Goal: Information Seeking & Learning: Learn about a topic

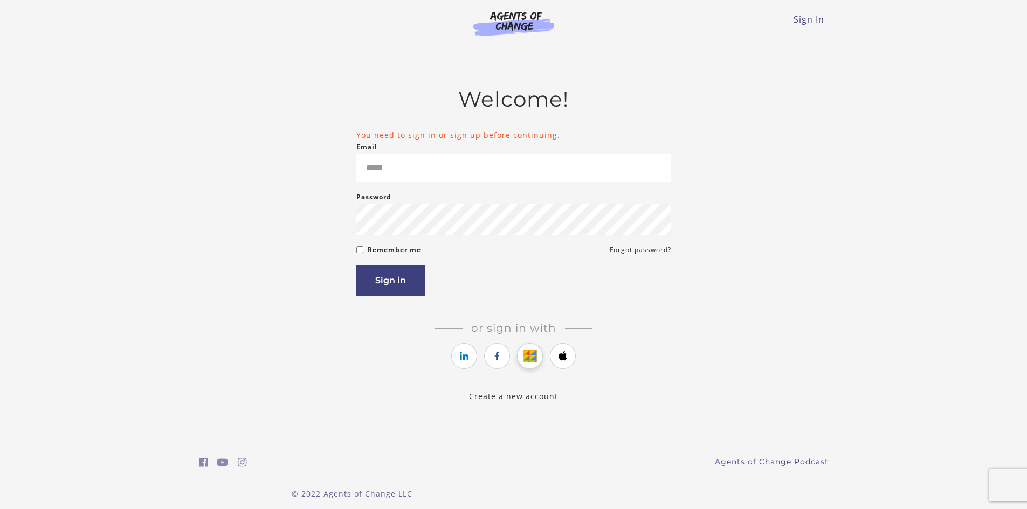
click at [524, 361] on icon "https://courses.thinkific.com/users/auth/google?ss%5Breferral%5D=&ss%5Buser_ret…" at bounding box center [529, 356] width 13 height 13
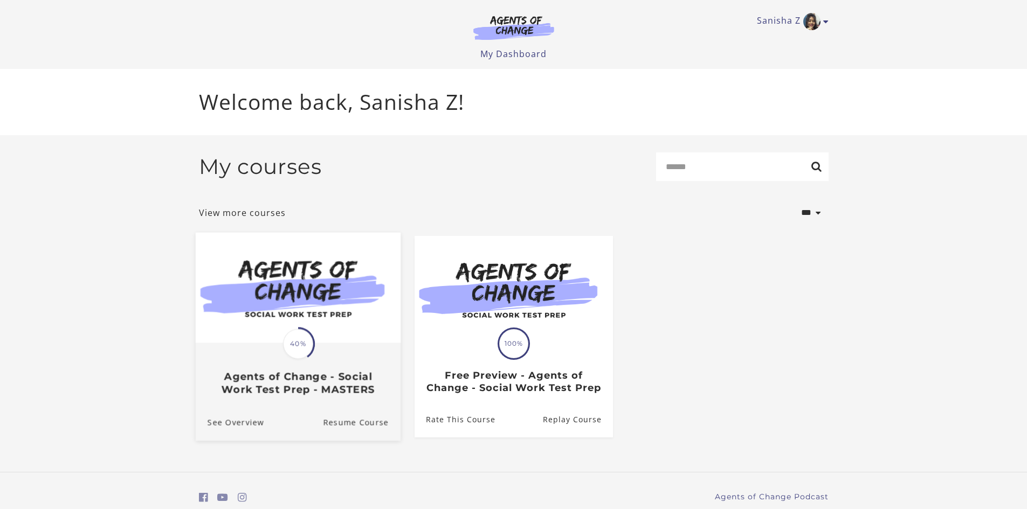
click at [346, 348] on div "Translation missing: en.liquid.partials.dashboard_course_card.progress_descript…" at bounding box center [297, 370] width 205 height 52
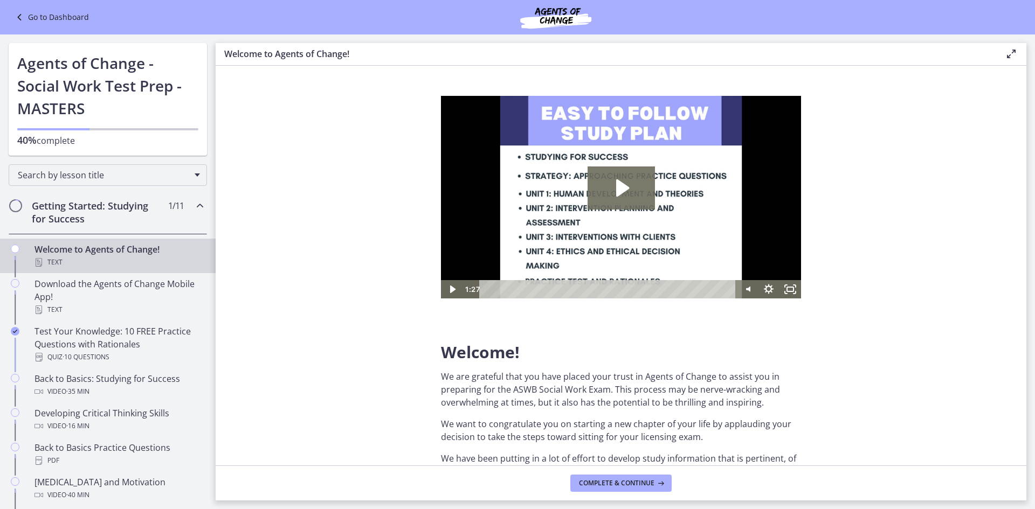
click at [183, 210] on div "Getting Started: Studying for Success 1 / 11 Completed" at bounding box center [108, 212] width 198 height 44
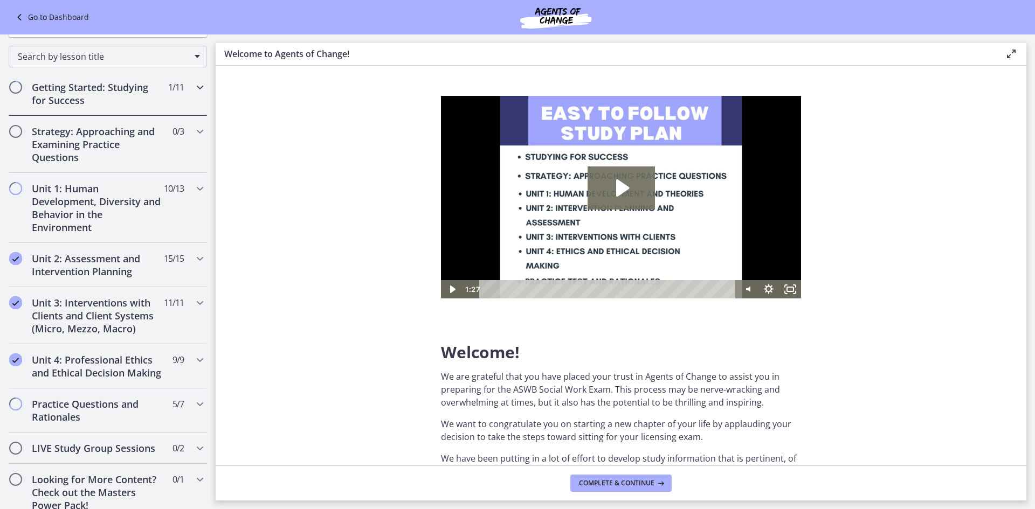
scroll to position [108, 0]
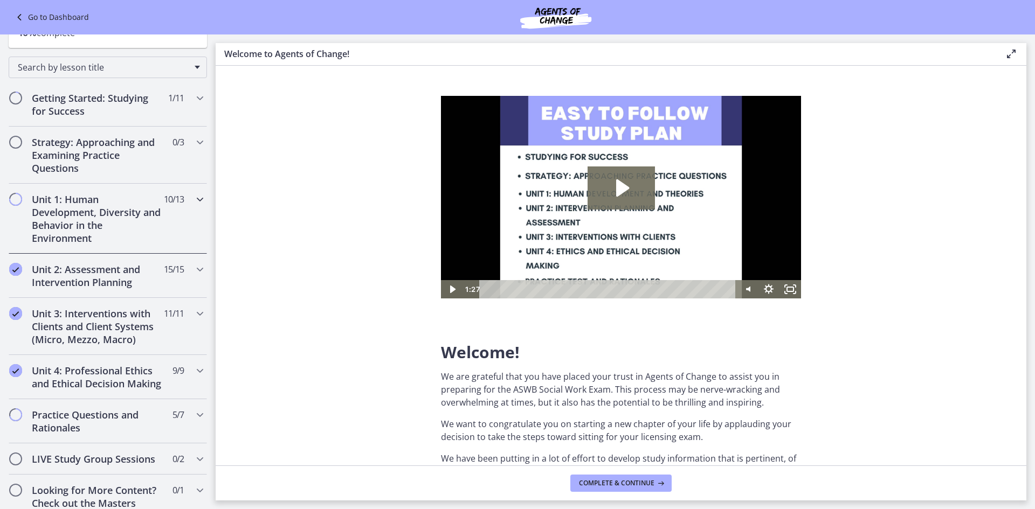
click at [194, 195] on icon "Chapters" at bounding box center [199, 199] width 13 height 13
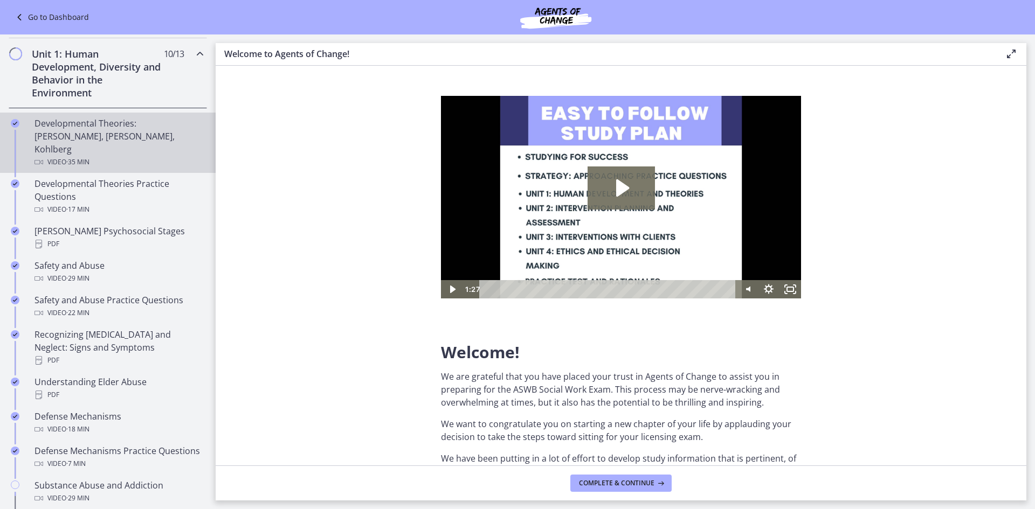
scroll to position [269, 0]
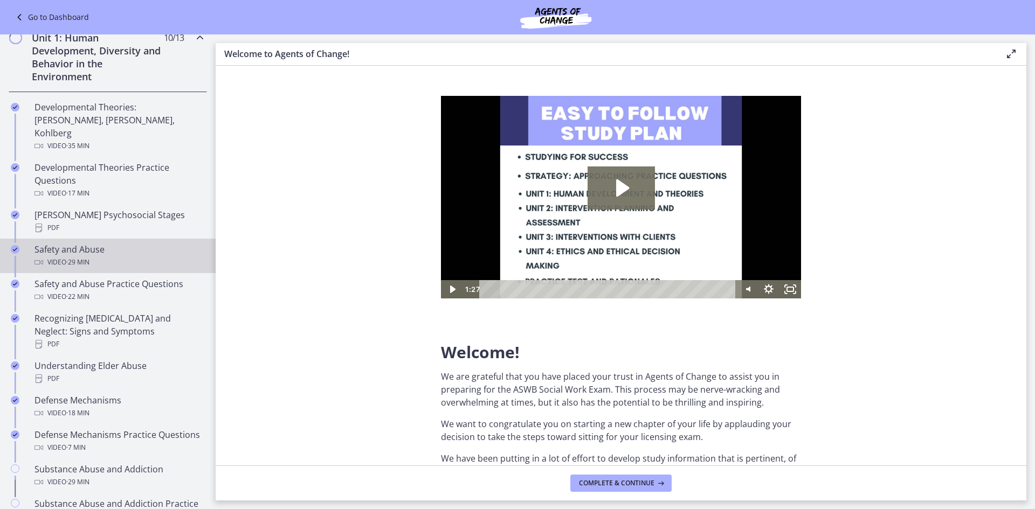
click at [98, 256] on div "Video · 29 min" at bounding box center [118, 262] width 168 height 13
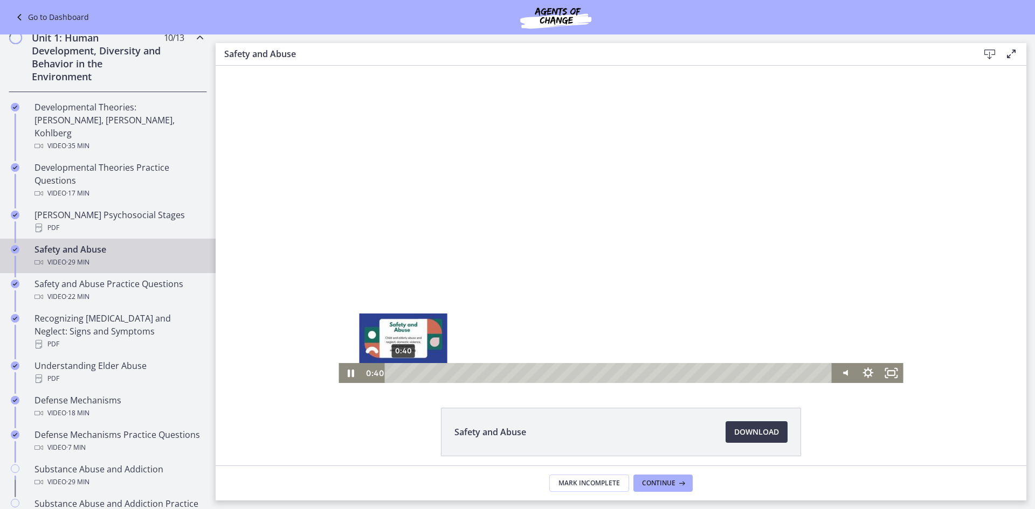
click at [399, 371] on div "0:40" at bounding box center [609, 373] width 433 height 20
click at [402, 372] on div "Playbar" at bounding box center [403, 373] width 6 height 6
click at [465, 322] on div at bounding box center [620, 224] width 564 height 317
click at [506, 299] on div at bounding box center [620, 224] width 564 height 317
click at [407, 374] on div "1:10" at bounding box center [609, 373] width 433 height 20
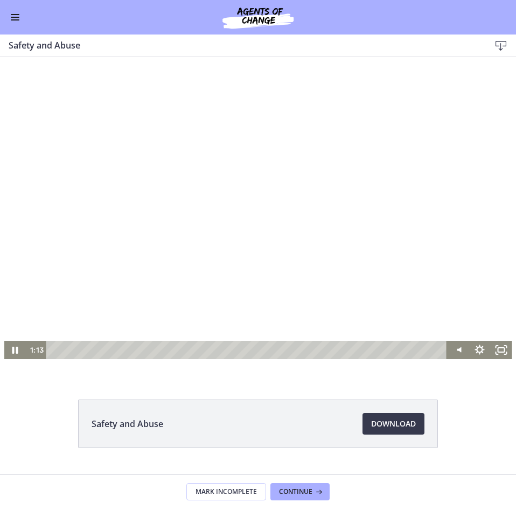
scroll to position [267, 0]
click at [244, 229] on div at bounding box center [258, 216] width 508 height 286
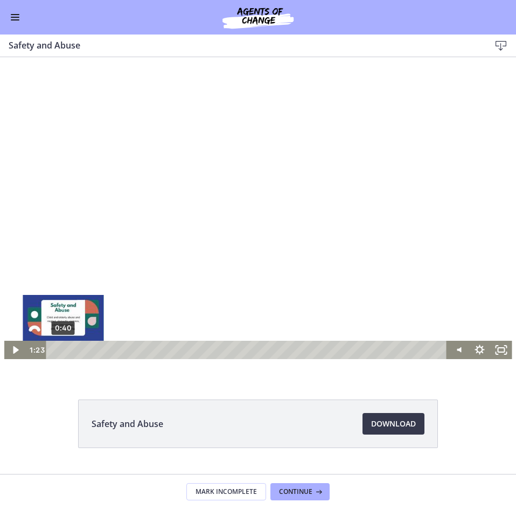
click at [59, 348] on div "0:40" at bounding box center [248, 350] width 388 height 18
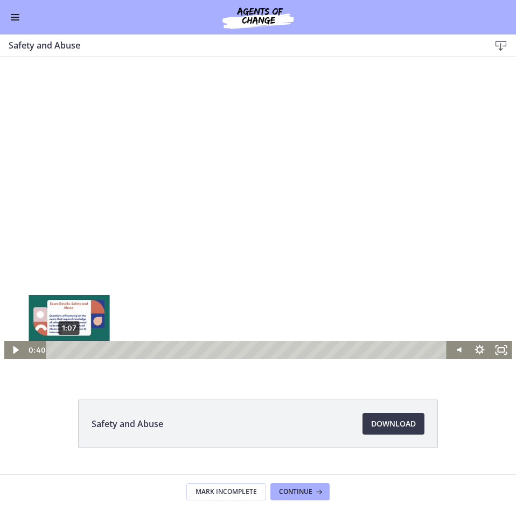
click at [65, 350] on div "1:07" at bounding box center [248, 350] width 388 height 18
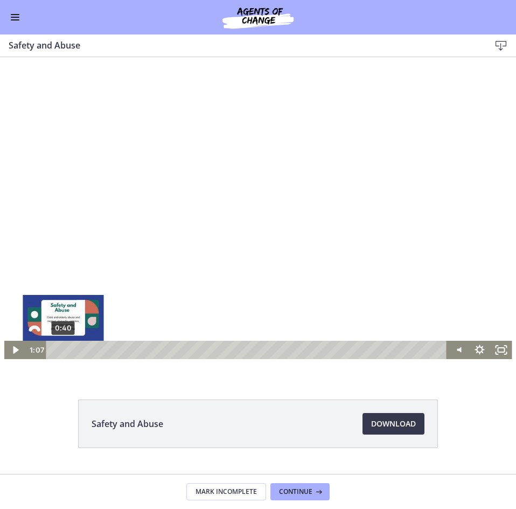
click at [59, 350] on div "0:40" at bounding box center [248, 350] width 388 height 18
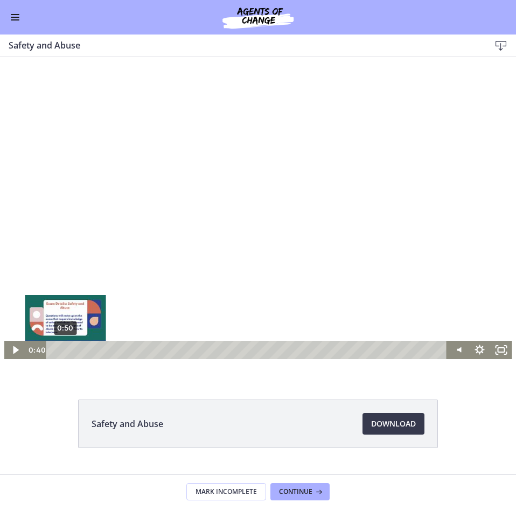
click at [61, 351] on div "Playbar" at bounding box center [63, 350] width 6 height 6
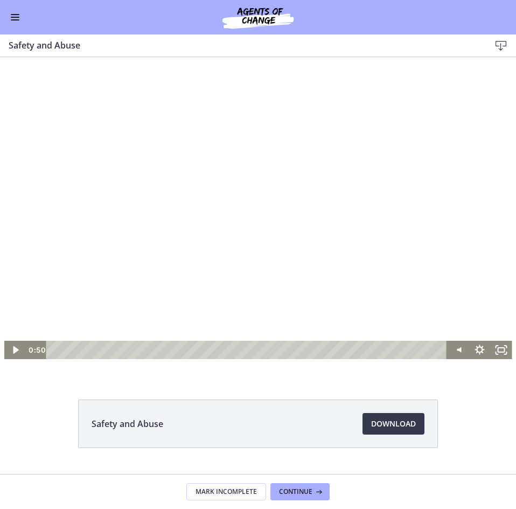
click at [382, 194] on div at bounding box center [258, 216] width 508 height 286
click at [275, 205] on div at bounding box center [258, 216] width 508 height 286
click at [377, 287] on div at bounding box center [258, 216] width 508 height 286
click at [37, 351] on div "0:00 0:00" at bounding box center [237, 350] width 422 height 18
click at [476, 352] on icon "Show settings menu" at bounding box center [480, 349] width 12 height 12
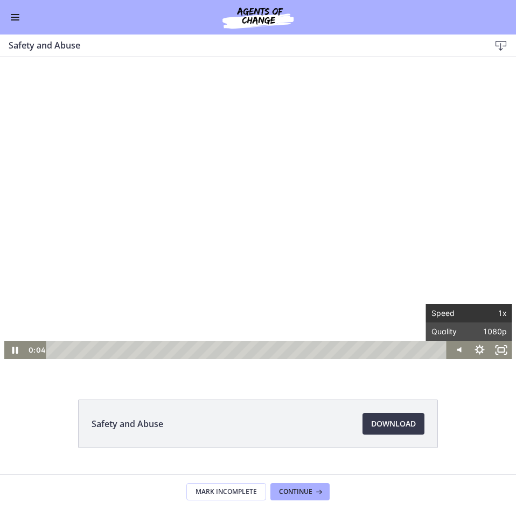
click at [447, 313] on span "Speed" at bounding box center [451, 313] width 38 height 18
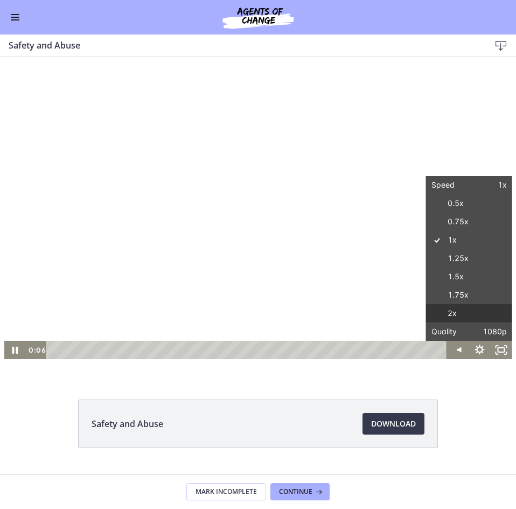
click at [450, 312] on label "2x" at bounding box center [469, 313] width 86 height 19
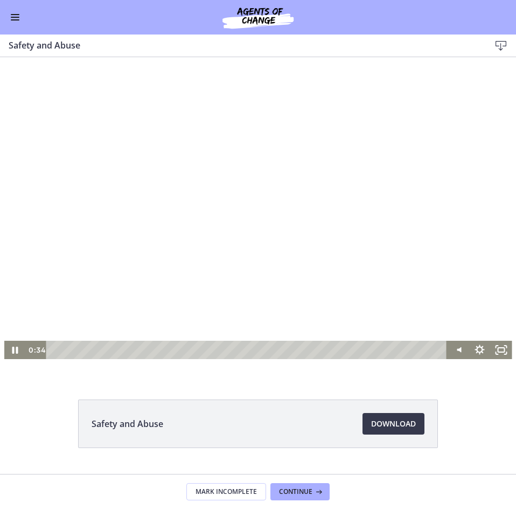
click at [6, 85] on div at bounding box center [258, 216] width 508 height 286
click at [299, 198] on div at bounding box center [258, 216] width 508 height 286
click at [296, 369] on div "Click for sound @keyframes VOLUME_SMALL_WAVE_FLASH { 0% { opacity: 0; } 33% { o…" at bounding box center [258, 215] width 516 height 317
click at [291, 264] on div at bounding box center [258, 216] width 508 height 286
click at [294, 306] on div at bounding box center [258, 216] width 508 height 286
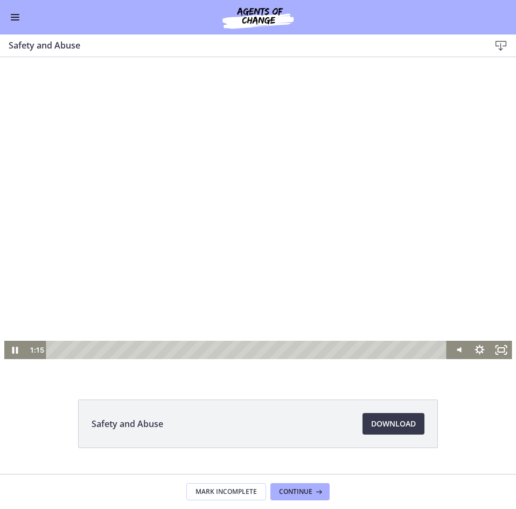
click at [313, 249] on div at bounding box center [258, 216] width 508 height 286
click at [71, 252] on div at bounding box center [258, 216] width 508 height 286
click at [220, 226] on div at bounding box center [258, 216] width 508 height 286
click at [108, 243] on div at bounding box center [258, 216] width 508 height 286
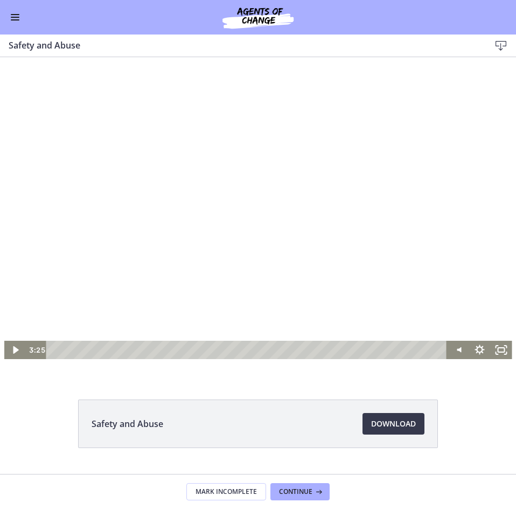
click at [75, 249] on div at bounding box center [258, 216] width 508 height 286
click at [334, 231] on div at bounding box center [258, 216] width 508 height 286
click at [291, 248] on div at bounding box center [258, 216] width 508 height 286
click at [386, 259] on div at bounding box center [258, 216] width 508 height 286
click at [467, 201] on div at bounding box center [258, 216] width 508 height 286
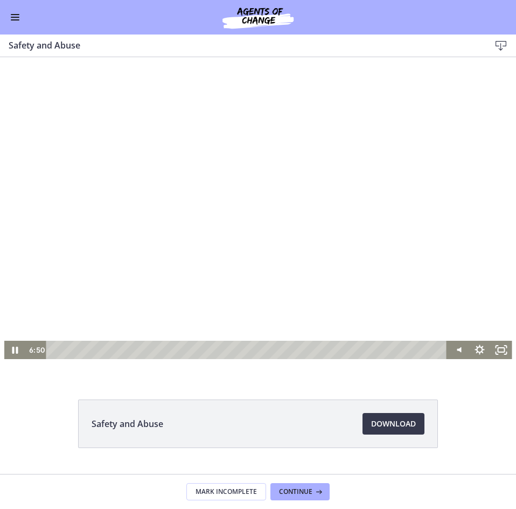
click at [474, 276] on div at bounding box center [258, 216] width 508 height 286
click at [439, 287] on div at bounding box center [258, 216] width 508 height 286
click at [201, 286] on div at bounding box center [258, 216] width 508 height 286
click at [200, 281] on div at bounding box center [258, 216] width 508 height 286
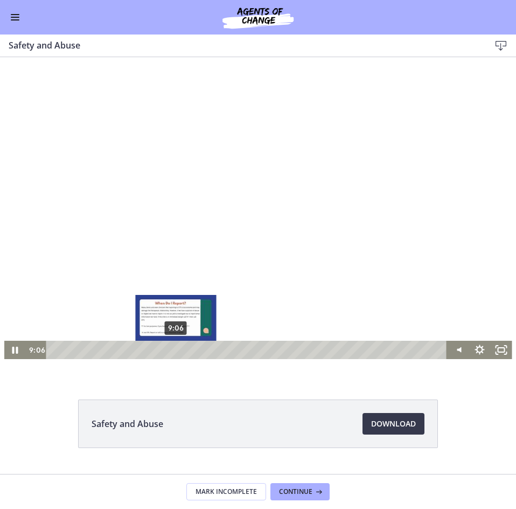
click at [172, 349] on div "9:06" at bounding box center [248, 350] width 388 height 18
click at [170, 347] on div "8:56" at bounding box center [248, 350] width 388 height 18
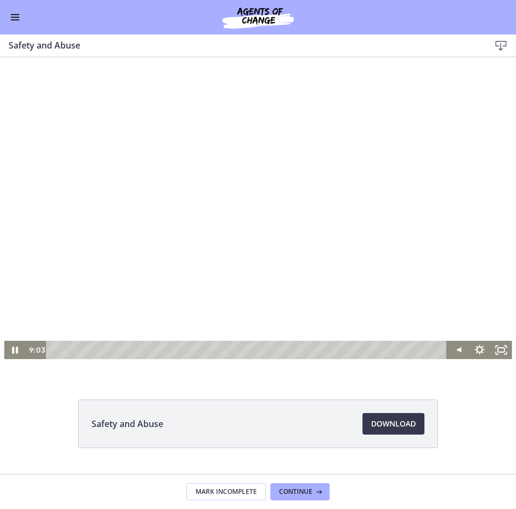
click at [372, 177] on div at bounding box center [258, 216] width 508 height 286
click at [308, 238] on div at bounding box center [258, 216] width 508 height 286
click at [453, 305] on div "Volume" at bounding box center [459, 310] width 22 height 59
click at [361, 204] on div at bounding box center [258, 216] width 508 height 286
click at [502, 252] on div at bounding box center [258, 216] width 508 height 286
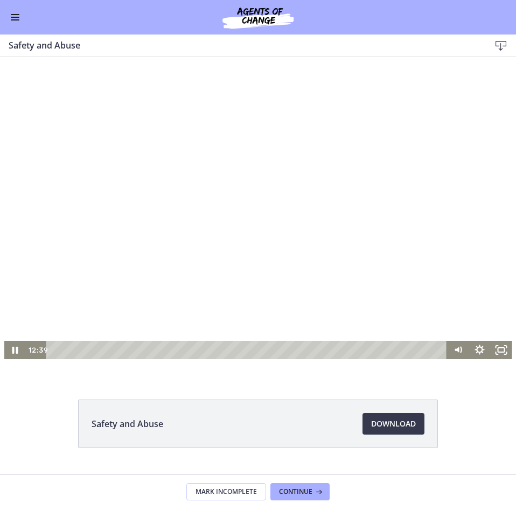
click at [223, 250] on div at bounding box center [258, 216] width 508 height 286
click at [205, 266] on div at bounding box center [258, 216] width 508 height 286
click at [308, 291] on div at bounding box center [258, 216] width 508 height 286
click at [473, 301] on div at bounding box center [258, 216] width 508 height 286
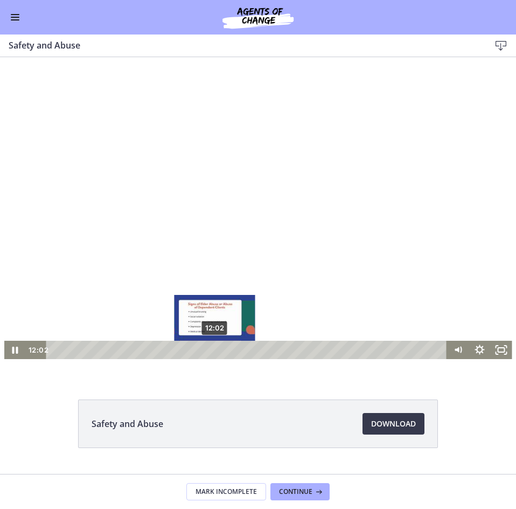
click at [211, 348] on div "12:02" at bounding box center [248, 350] width 388 height 18
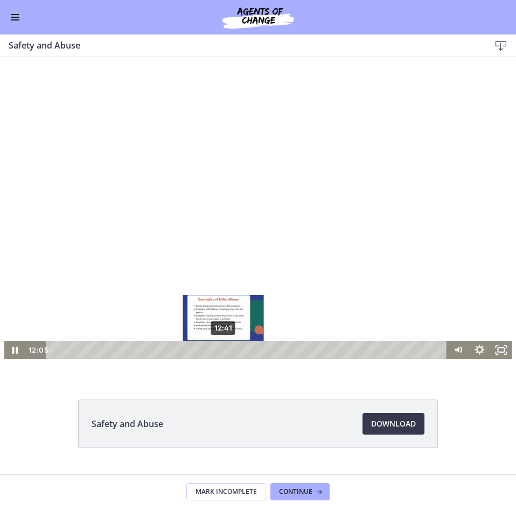
click at [220, 348] on div "12:41" at bounding box center [248, 350] width 388 height 18
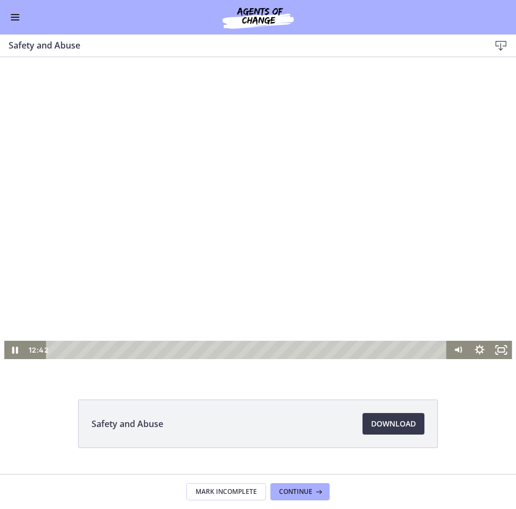
click at [307, 290] on div at bounding box center [258, 216] width 508 height 286
click at [244, 174] on div at bounding box center [258, 216] width 508 height 286
click at [266, 244] on div at bounding box center [258, 216] width 508 height 286
click at [233, 247] on div at bounding box center [258, 216] width 508 height 286
click at [233, 244] on div at bounding box center [258, 216] width 508 height 286
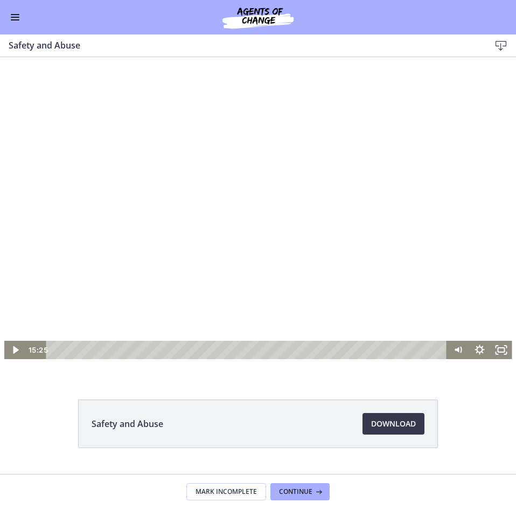
click at [208, 256] on div at bounding box center [258, 216] width 508 height 286
click at [234, 226] on div at bounding box center [258, 216] width 508 height 286
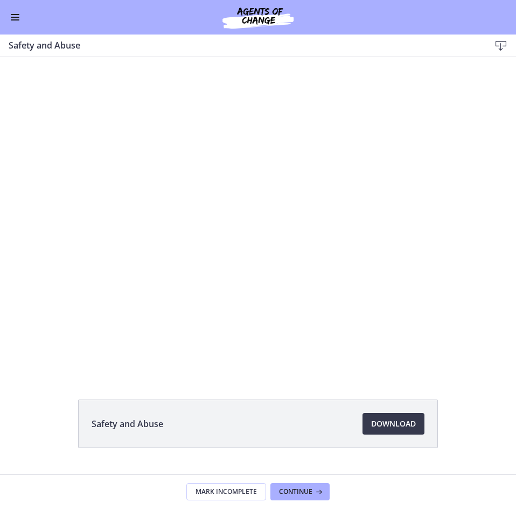
click at [265, 217] on div at bounding box center [258, 216] width 508 height 286
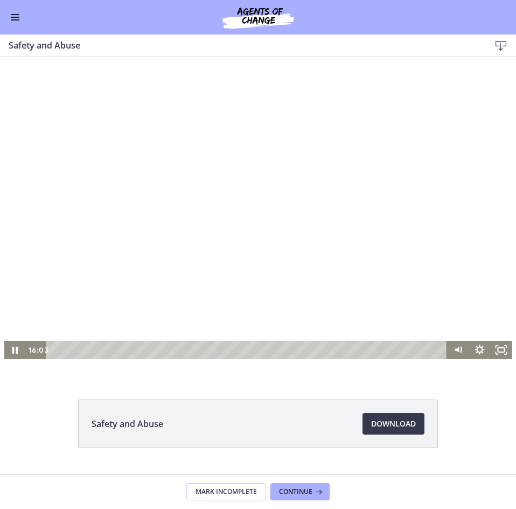
click at [324, 200] on div at bounding box center [258, 216] width 508 height 286
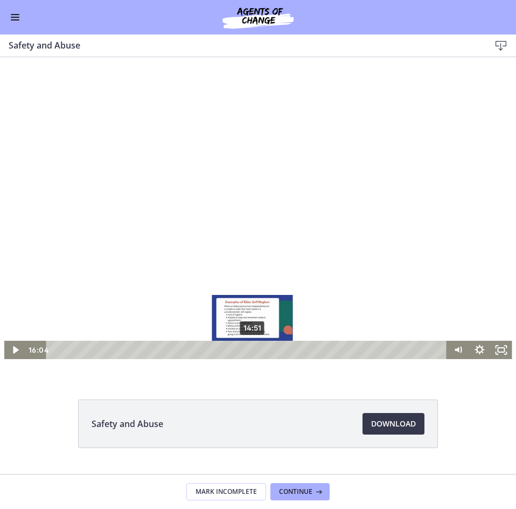
click at [249, 348] on div "14:51" at bounding box center [248, 350] width 388 height 18
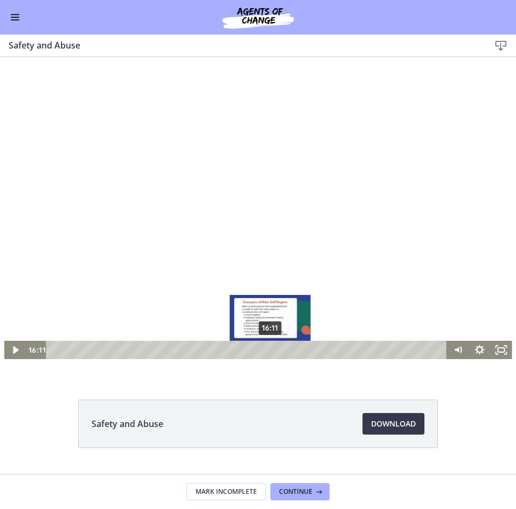
click at [267, 348] on div "16:11" at bounding box center [248, 350] width 388 height 18
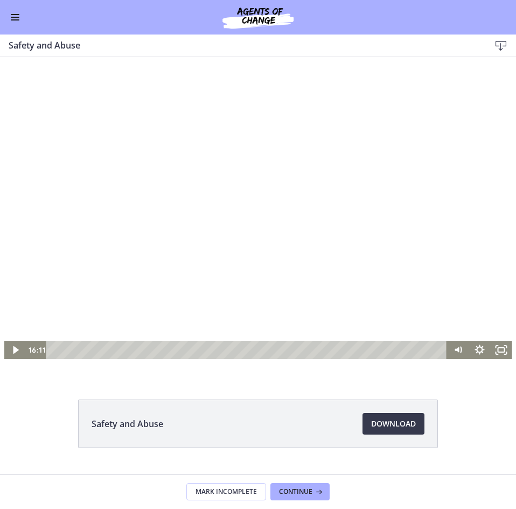
click at [397, 220] on div at bounding box center [258, 216] width 508 height 286
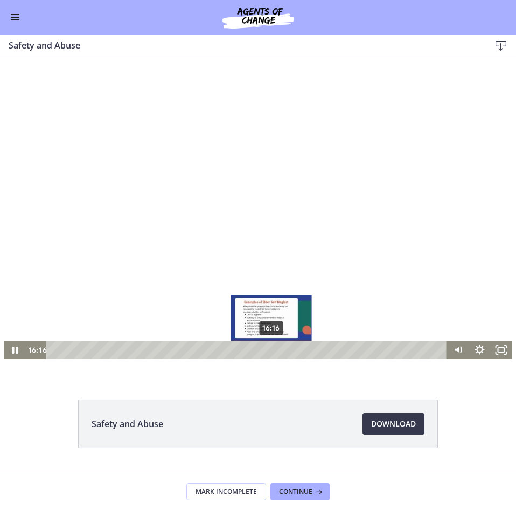
click at [268, 348] on div "16:16" at bounding box center [248, 350] width 388 height 18
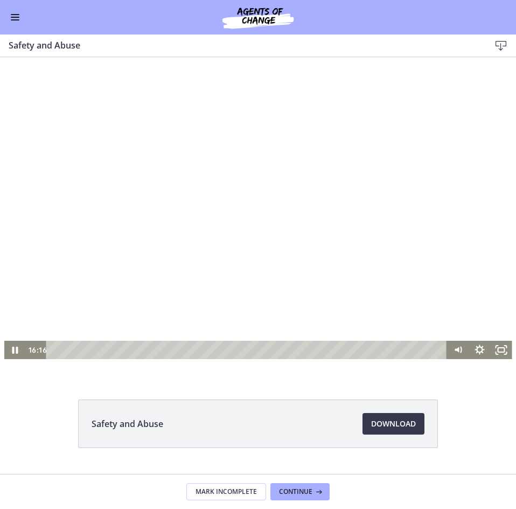
click at [246, 261] on div at bounding box center [258, 216] width 508 height 286
click at [409, 272] on div at bounding box center [258, 216] width 508 height 286
click at [350, 280] on div at bounding box center [258, 216] width 508 height 286
click at [342, 273] on div at bounding box center [258, 216] width 508 height 286
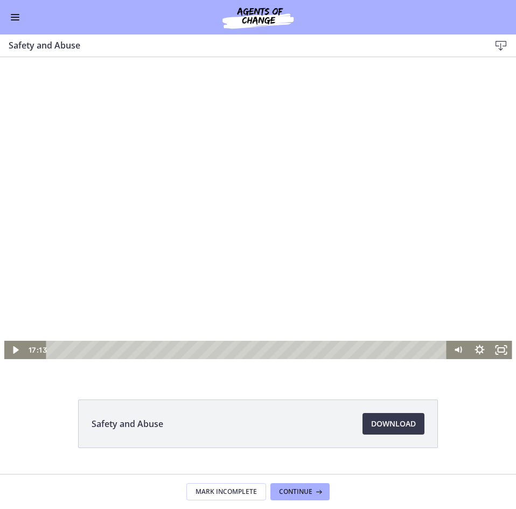
click at [185, 261] on div at bounding box center [258, 216] width 508 height 286
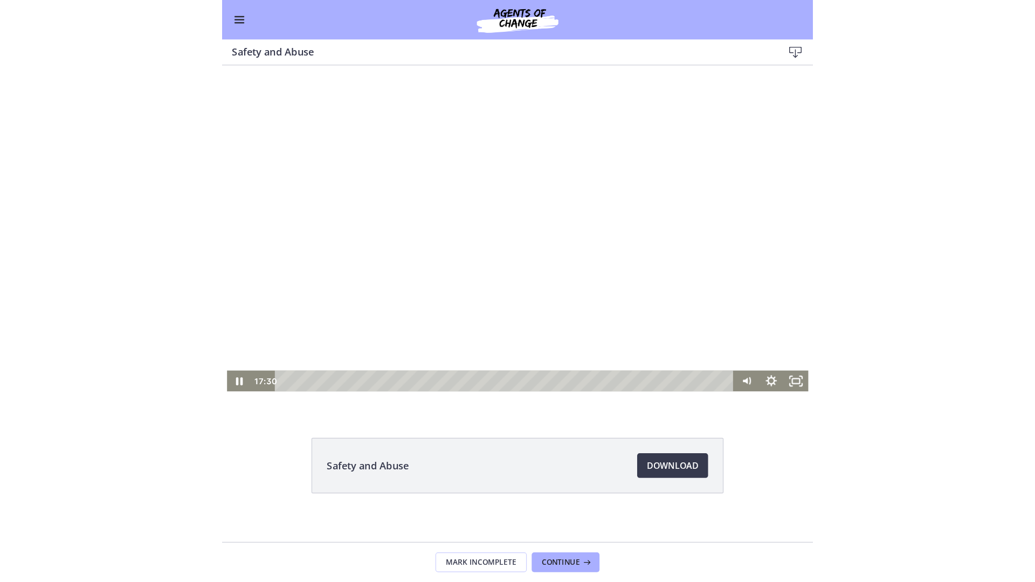
scroll to position [26, 0]
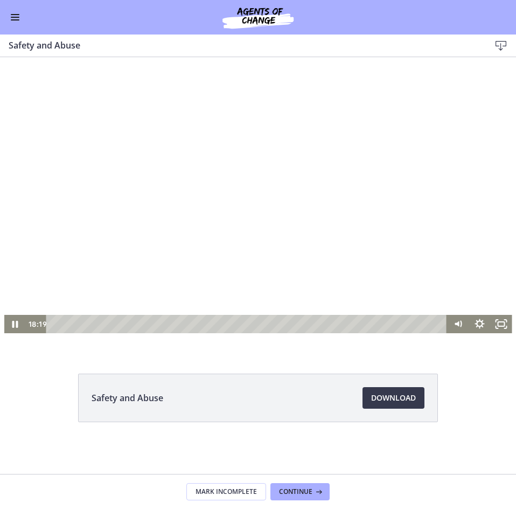
click at [342, 269] on div at bounding box center [258, 190] width 508 height 286
click at [259, 222] on div at bounding box center [258, 190] width 508 height 286
click at [360, 161] on div at bounding box center [258, 190] width 508 height 286
click at [314, 276] on div at bounding box center [258, 190] width 508 height 286
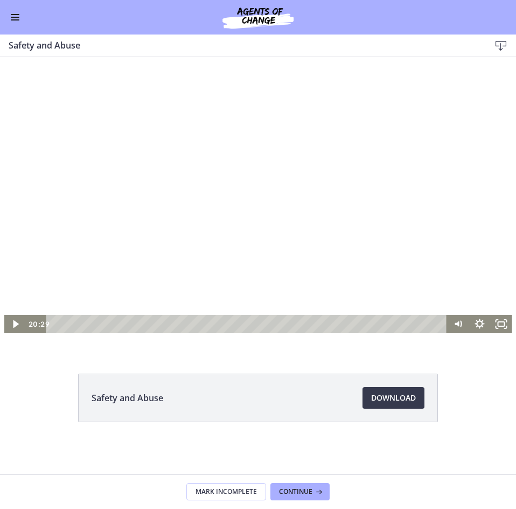
click at [276, 169] on div at bounding box center [258, 190] width 508 height 286
click at [324, 180] on div at bounding box center [258, 190] width 508 height 286
click at [258, 254] on div at bounding box center [258, 190] width 508 height 286
click at [414, 272] on div at bounding box center [258, 190] width 508 height 286
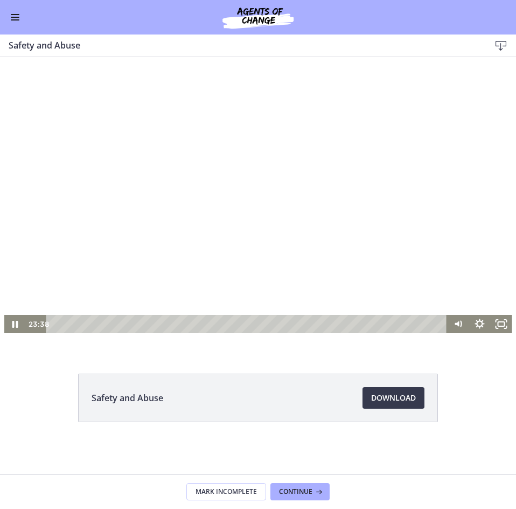
click at [291, 257] on div at bounding box center [258, 190] width 508 height 286
click at [229, 171] on div at bounding box center [258, 190] width 508 height 286
click at [359, 273] on div at bounding box center [258, 190] width 508 height 286
click at [291, 164] on div at bounding box center [258, 190] width 508 height 286
click at [282, 245] on div at bounding box center [258, 190] width 508 height 286
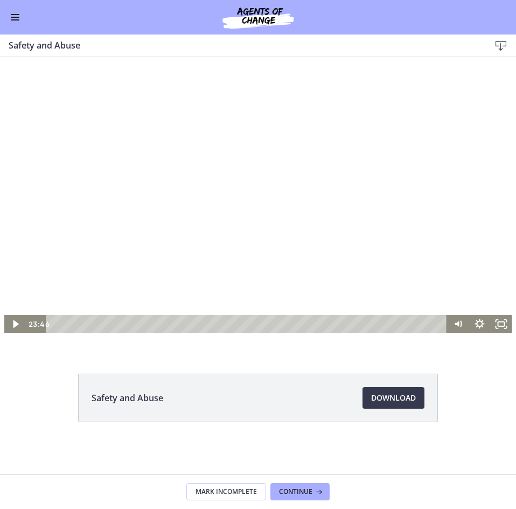
click at [329, 172] on div at bounding box center [258, 190] width 508 height 286
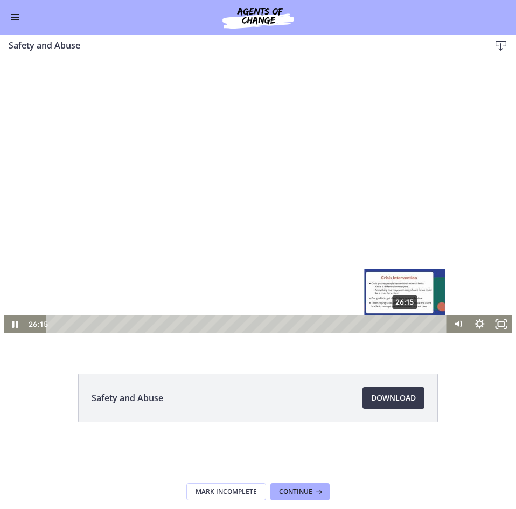
click at [402, 322] on div "26:15" at bounding box center [248, 324] width 388 height 18
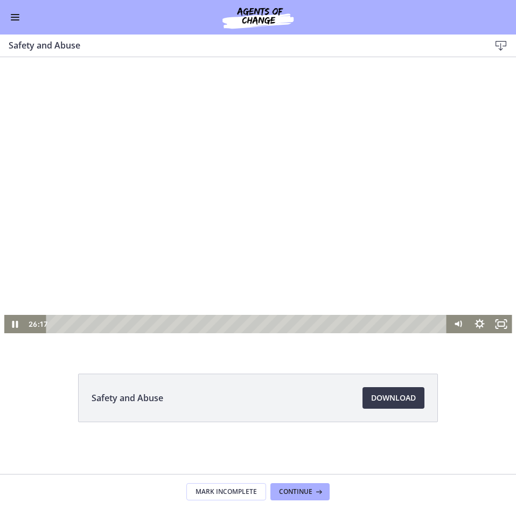
click at [417, 203] on div at bounding box center [258, 190] width 508 height 286
click at [184, 147] on div at bounding box center [258, 190] width 508 height 286
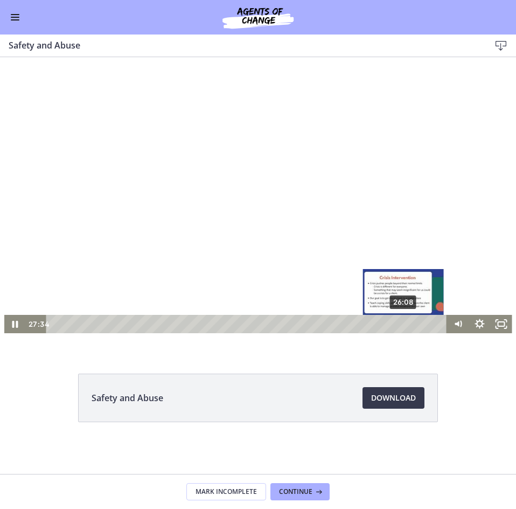
click at [400, 324] on div "26:08" at bounding box center [248, 324] width 388 height 18
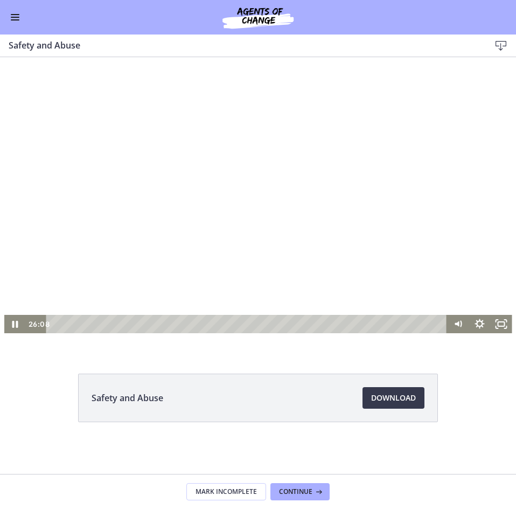
click at [406, 269] on div at bounding box center [258, 190] width 508 height 286
click at [347, 205] on div at bounding box center [258, 190] width 508 height 286
click at [390, 232] on div at bounding box center [258, 190] width 508 height 286
click at [479, 328] on icon "Show settings menu" at bounding box center [480, 324] width 22 height 18
click at [480, 287] on span "2x" at bounding box center [493, 287] width 27 height 18
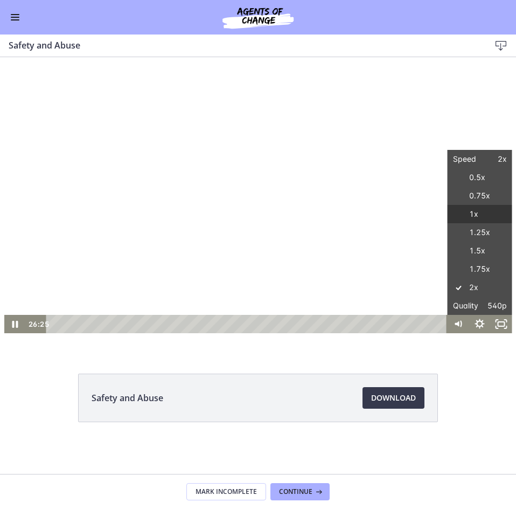
click at [478, 218] on label "1x" at bounding box center [480, 214] width 65 height 19
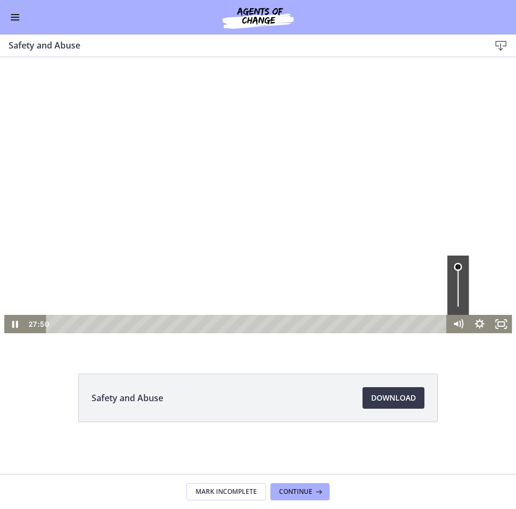
click at [461, 267] on div "Volume" at bounding box center [459, 284] width 22 height 59
click at [460, 278] on div at bounding box center [258, 190] width 508 height 286
click at [490, 333] on icon "Fullscreen" at bounding box center [501, 324] width 22 height 18
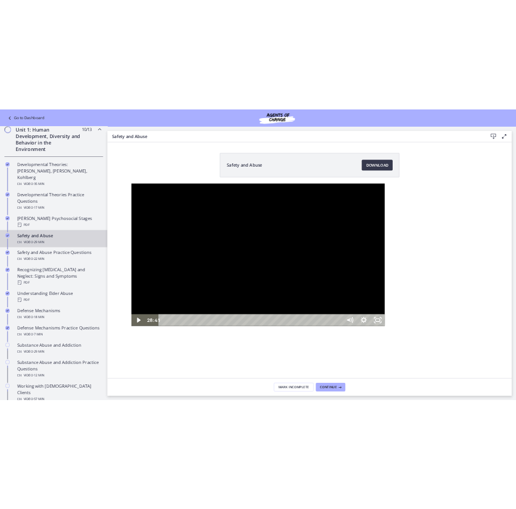
scroll to position [269, 0]
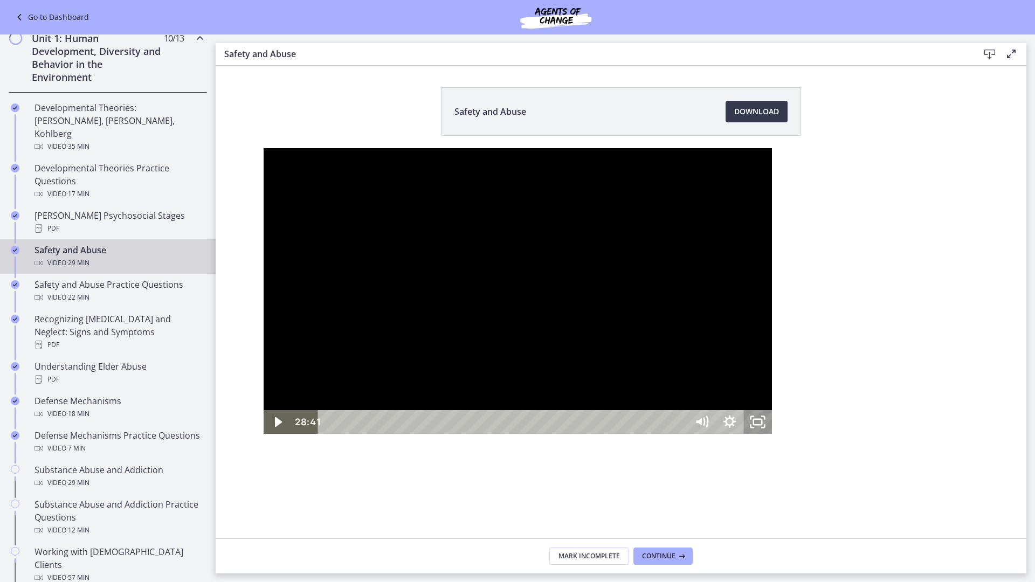
click at [771, 434] on icon "Unfullscreen" at bounding box center [757, 422] width 28 height 24
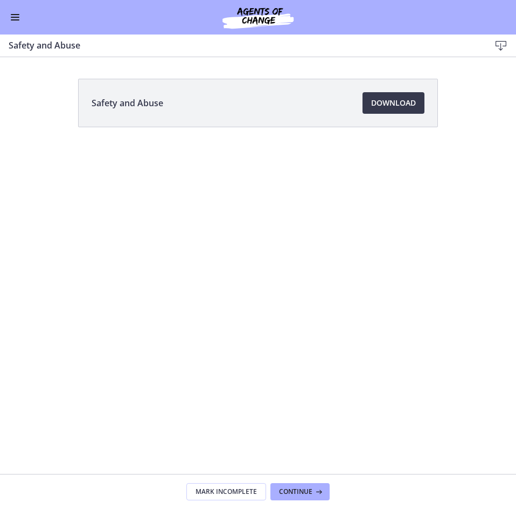
scroll to position [266, 0]
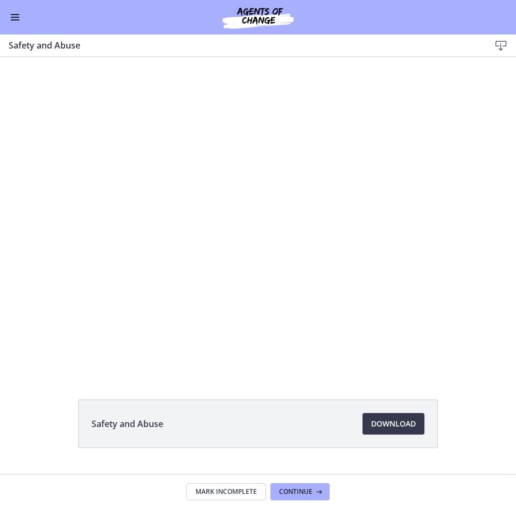
click at [8, 15] on div "Go to Dashboard" at bounding box center [258, 17] width 516 height 34
click at [18, 15] on button "Enable menu" at bounding box center [15, 17] width 13 height 13
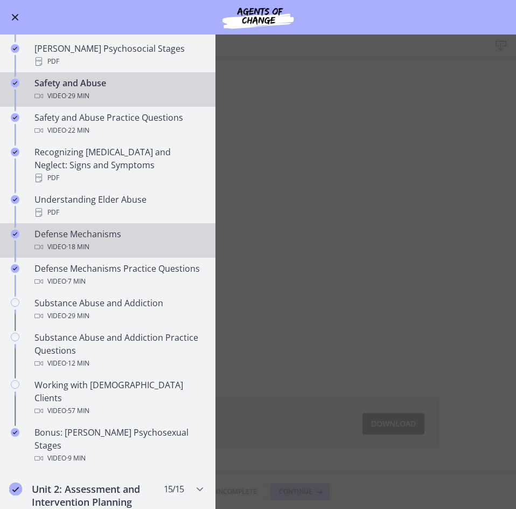
scroll to position [428, 0]
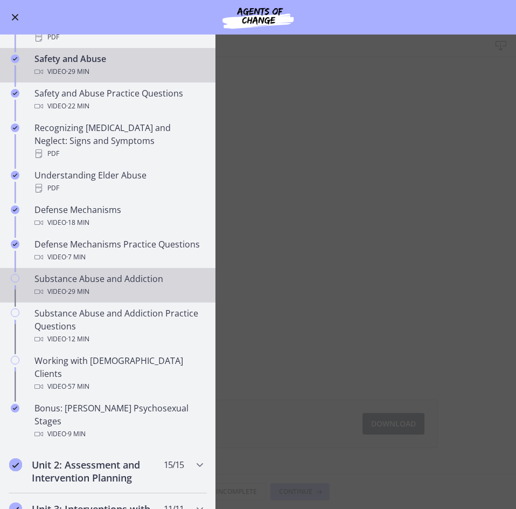
click at [134, 288] on div "Video · 29 min" at bounding box center [118, 291] width 168 height 13
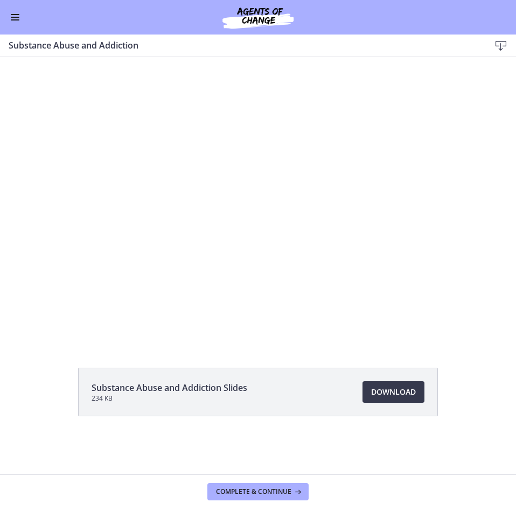
click at [15, 19] on button "Enable menu" at bounding box center [15, 17] width 13 height 13
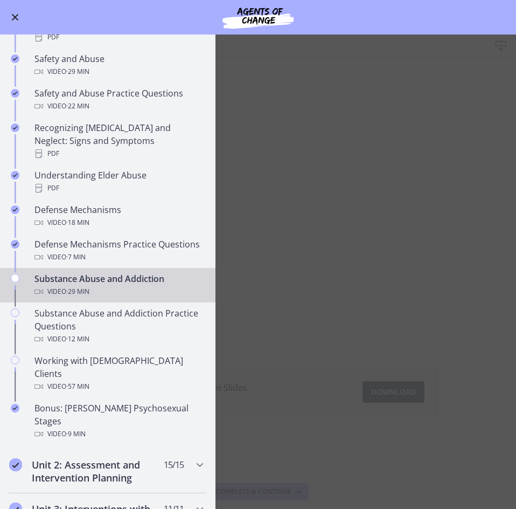
click at [454, 124] on main "Substance Abuse and Addiction Download Enable fullscreen Substance Abuse and Ad…" at bounding box center [258, 271] width 516 height 474
click at [12, 17] on span "Enable menu" at bounding box center [15, 17] width 9 height 1
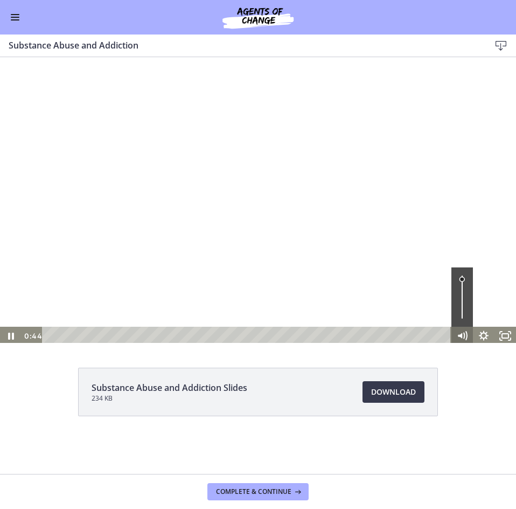
click at [458, 333] on icon "Mute" at bounding box center [463, 336] width 22 height 18
click at [462, 337] on icon "Unmute" at bounding box center [461, 335] width 4 height 5
click at [458, 329] on icon "Mute" at bounding box center [463, 336] width 22 height 18
click at [458, 329] on icon "Unmute" at bounding box center [463, 336] width 22 height 18
click at [461, 296] on div "Volume" at bounding box center [463, 296] width 22 height 59
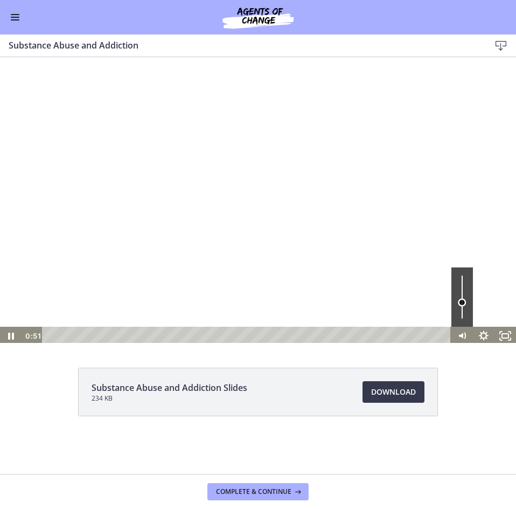
click at [463, 302] on div "Volume" at bounding box center [463, 296] width 22 height 59
click at [206, 176] on div at bounding box center [258, 200] width 516 height 291
click at [292, 148] on div at bounding box center [258, 200] width 516 height 291
drag, startPoint x: 274, startPoint y: 149, endPoint x: 175, endPoint y: 66, distance: 129.7
click at [265, 141] on div at bounding box center [258, 200] width 516 height 291
